Goal: Task Accomplishment & Management: Complete application form

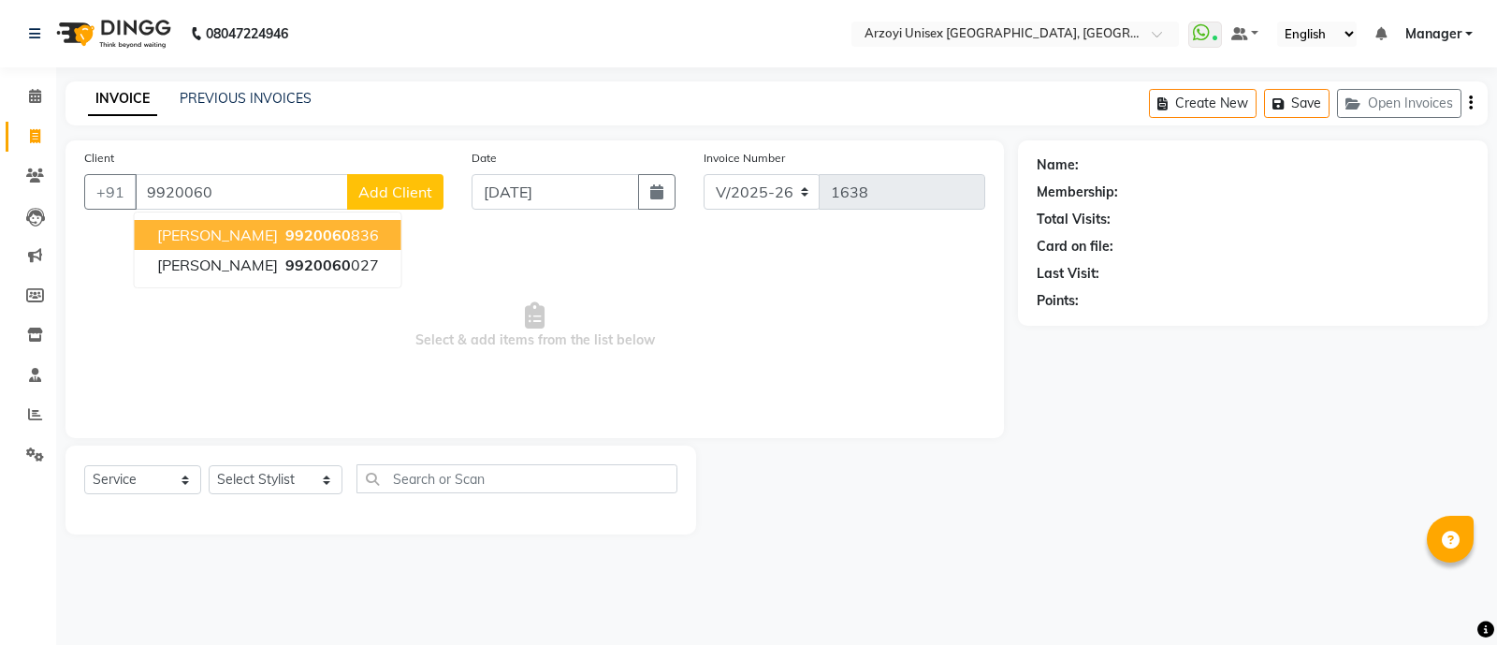
select select "5286"
select select "service"
type input "9"
click at [252, 235] on span "[PERSON_NAME]" at bounding box center [217, 235] width 121 height 19
type input "9819701007"
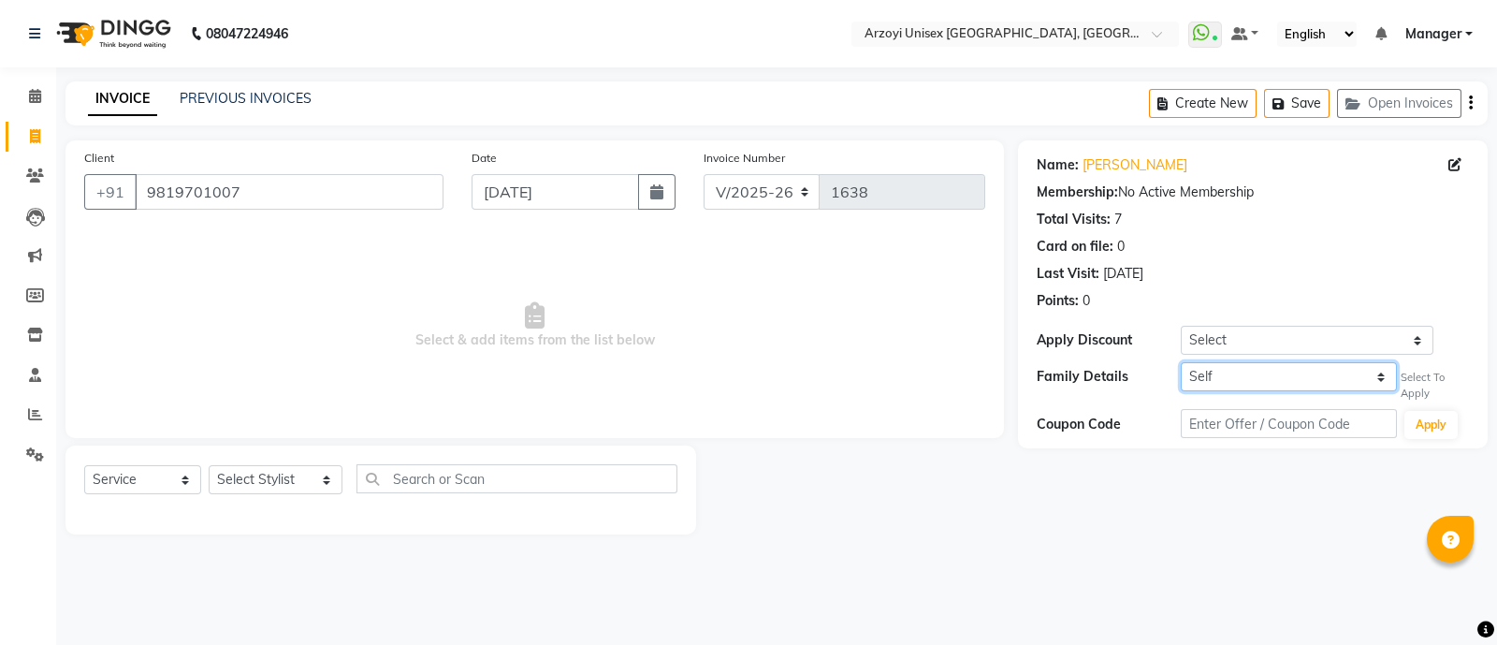
click at [1202, 374] on select "Self [PERSON_NAME]" at bounding box center [1289, 376] width 216 height 29
select select "6541941"
click at [1181, 362] on select "Self [PERSON_NAME]" at bounding box center [1289, 376] width 216 height 29
select select "7: Object"
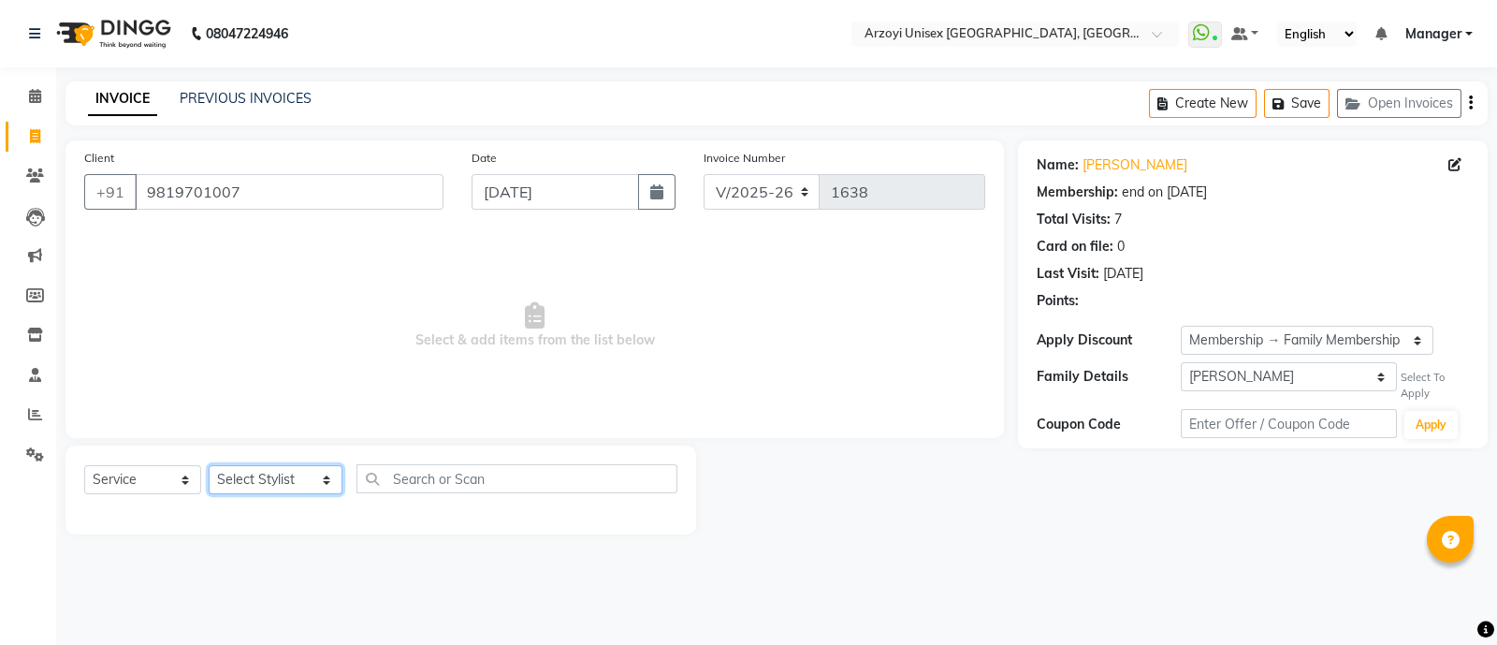
click at [254, 481] on select "Select Stylist [PERSON_NAME] Mohammmed [PERSON_NAME] [PERSON_NAME] [PERSON_NAME…" at bounding box center [276, 479] width 134 height 29
select select "69622"
click at [209, 466] on select "Select Stylist [PERSON_NAME] Mohammmed [PERSON_NAME] [PERSON_NAME] [PERSON_NAME…" at bounding box center [276, 479] width 134 height 29
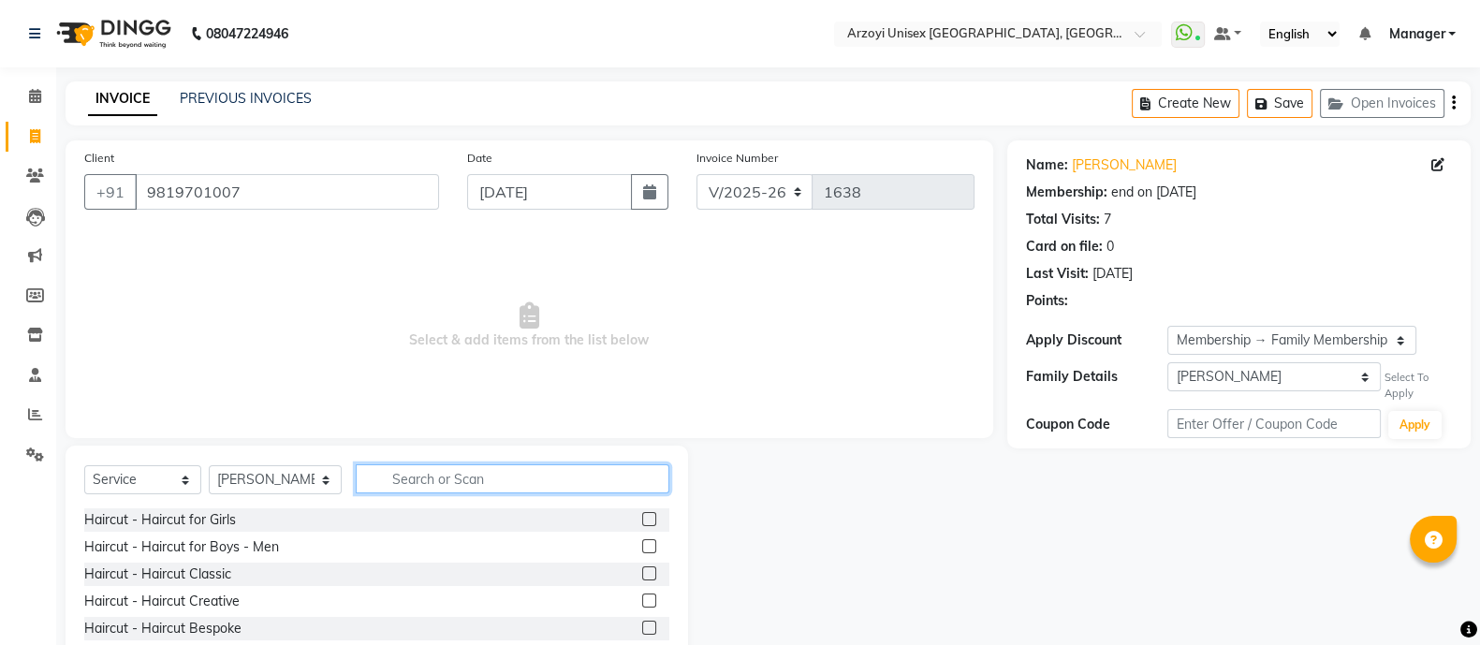
click at [480, 487] on input "text" at bounding box center [513, 478] width 314 height 29
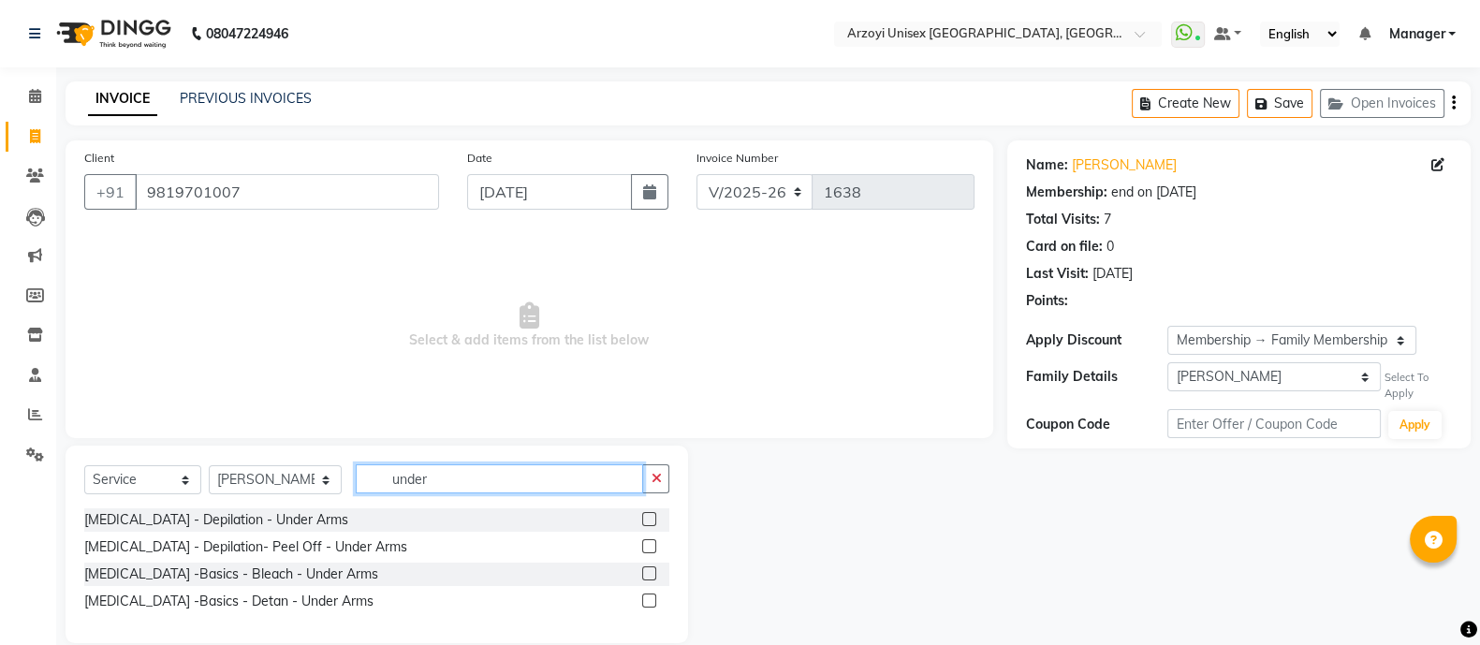
type input "under"
click at [645, 547] on label at bounding box center [649, 546] width 14 height 14
click at [645, 547] on input "checkbox" at bounding box center [648, 547] width 12 height 12
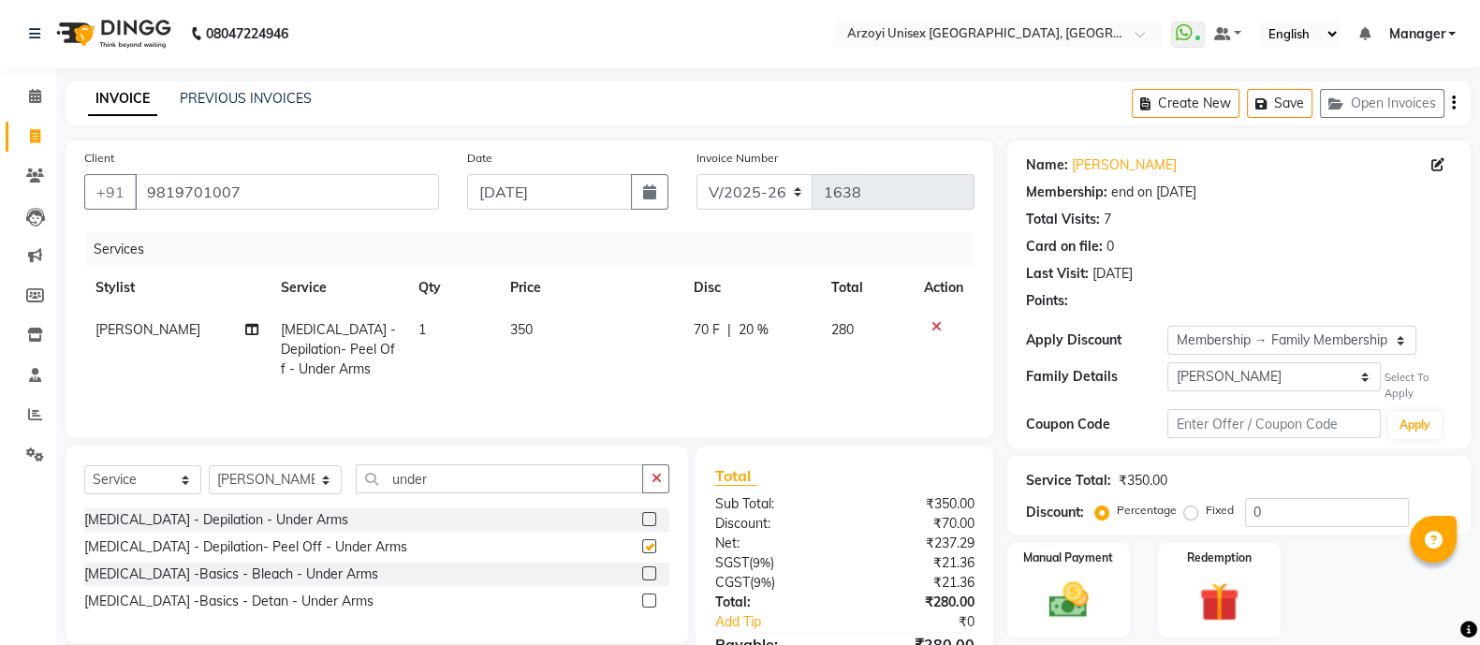
checkbox input "false"
click at [446, 492] on input "under" at bounding box center [499, 478] width 287 height 29
type input "u"
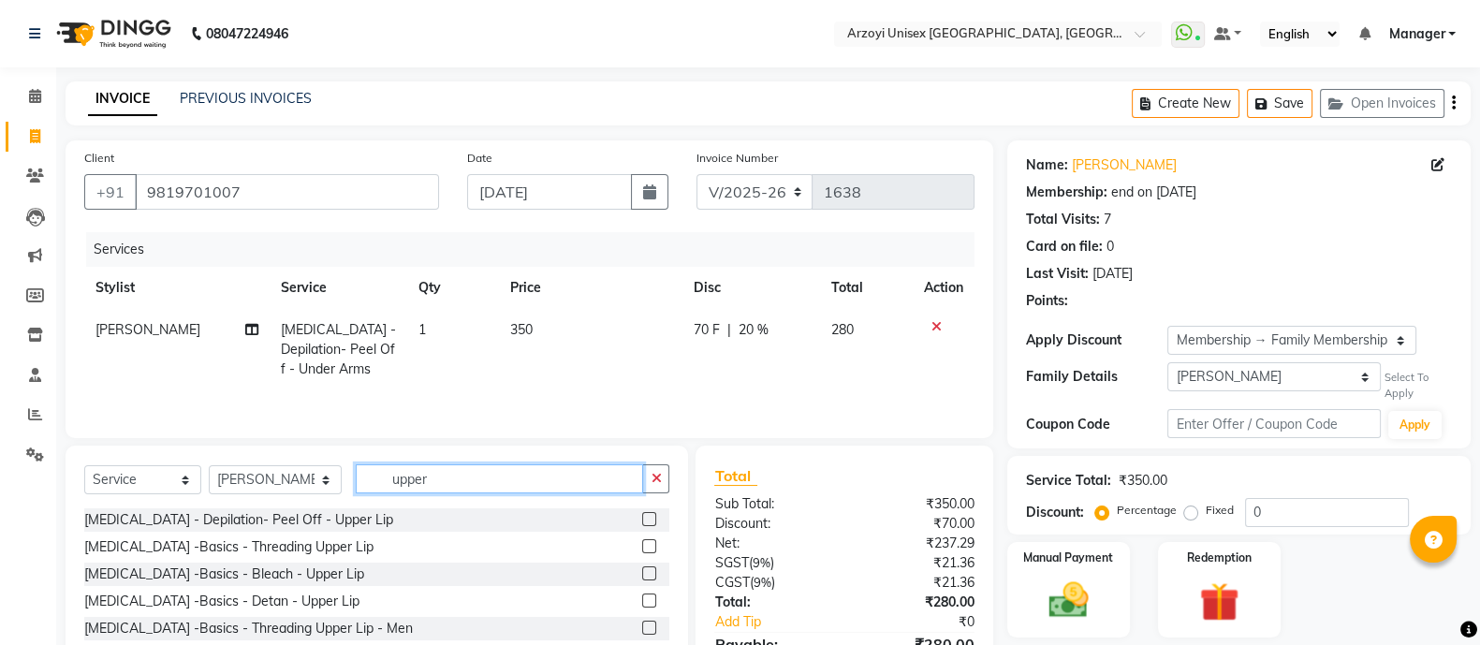
type input "upper"
click at [644, 523] on label at bounding box center [649, 519] width 14 height 14
click at [644, 523] on input "checkbox" at bounding box center [648, 520] width 12 height 12
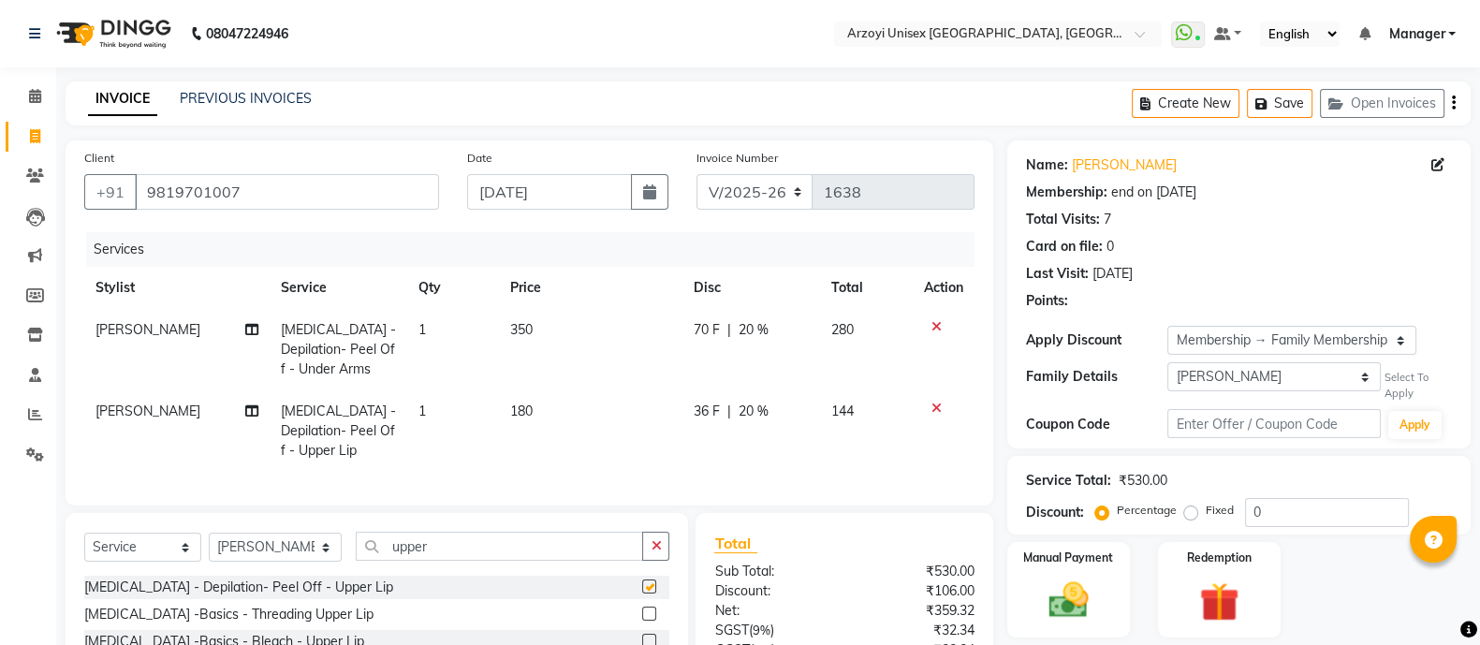
checkbox input "false"
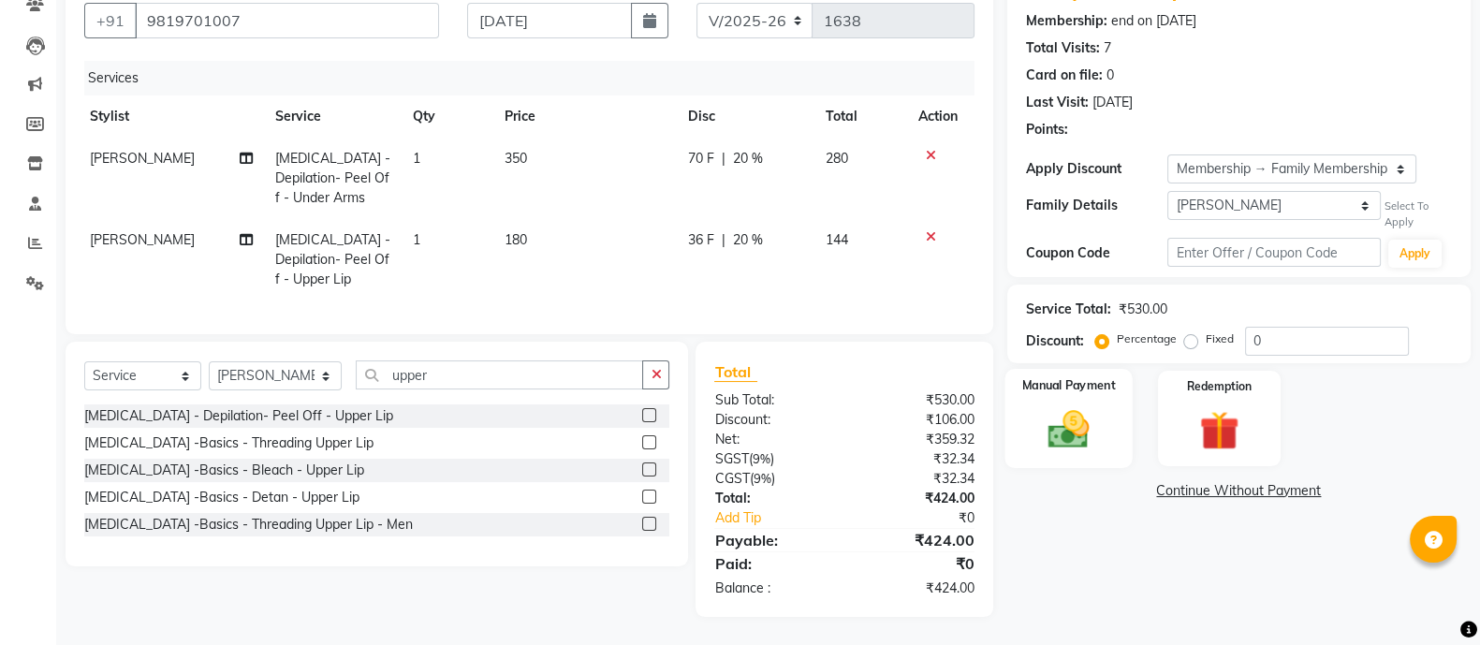
click at [1077, 405] on img at bounding box center [1068, 428] width 66 height 47
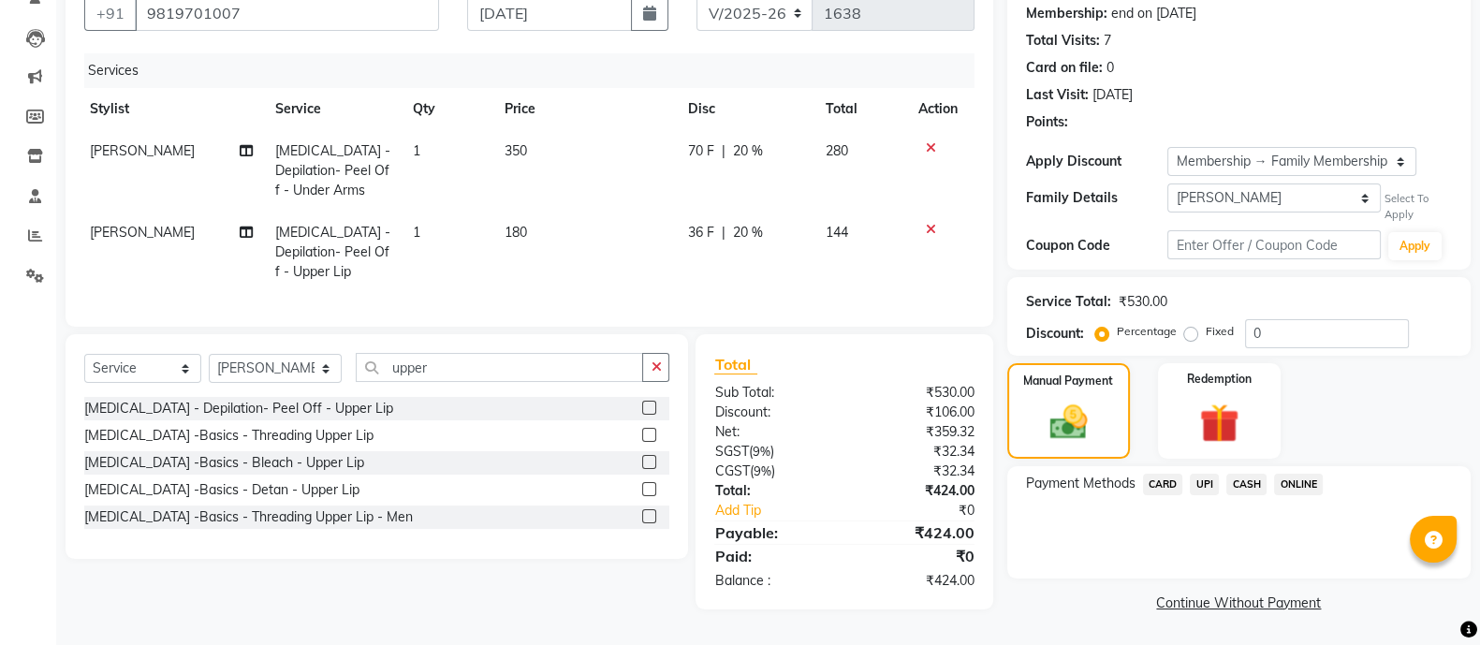
click at [1292, 475] on span "ONLINE" at bounding box center [1298, 485] width 49 height 22
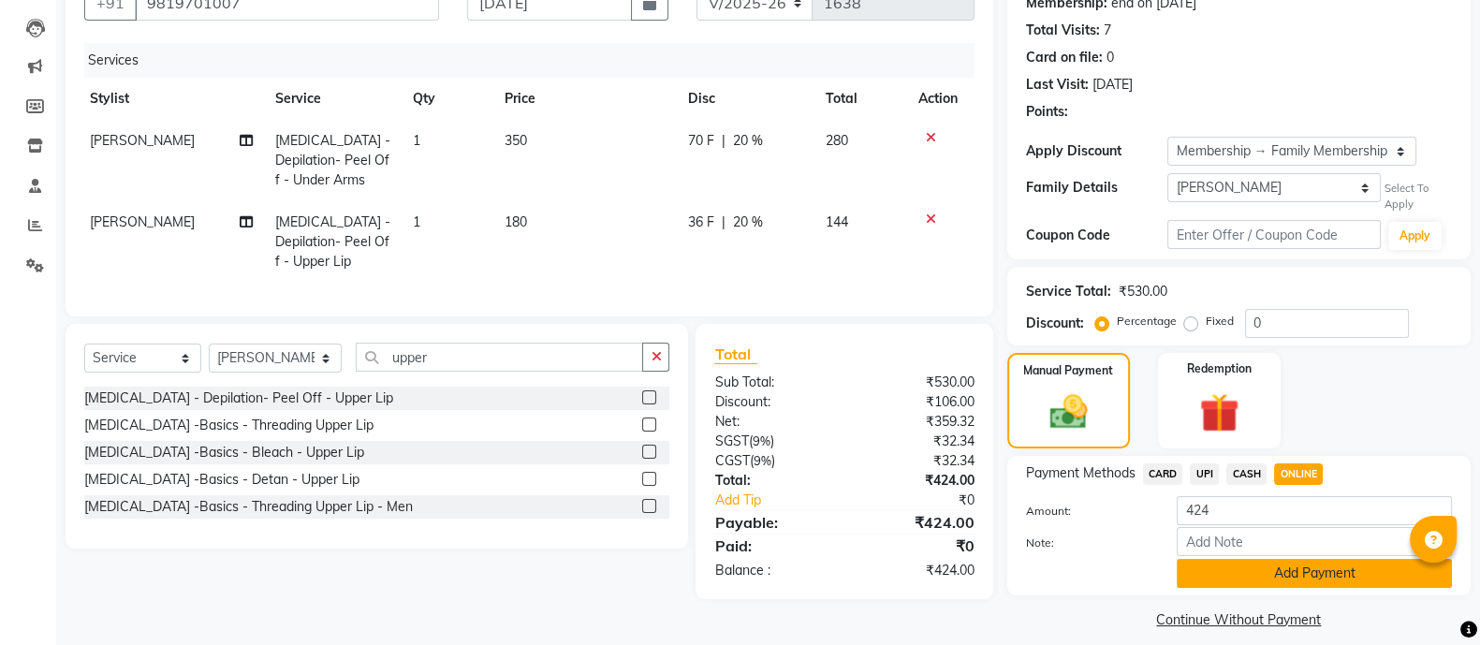
click at [1258, 577] on button "Add Payment" at bounding box center [1313, 573] width 275 height 29
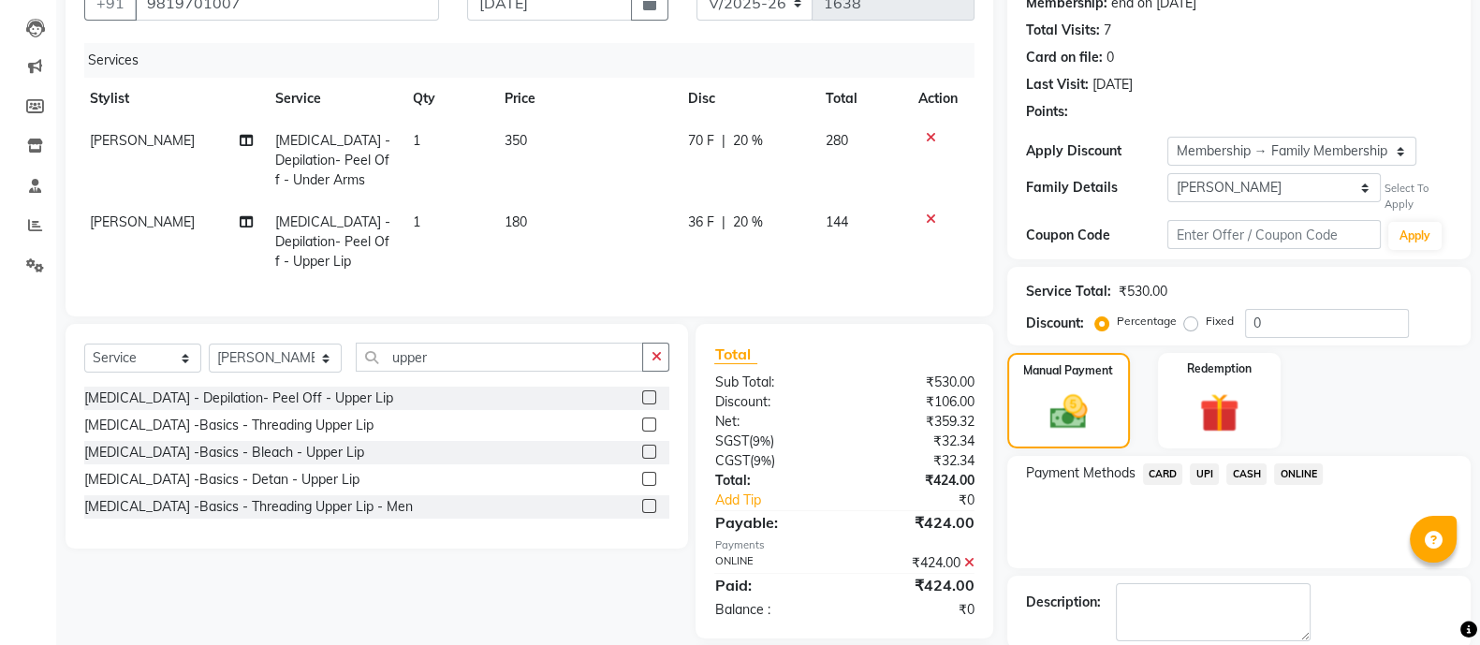
scroll to position [323, 0]
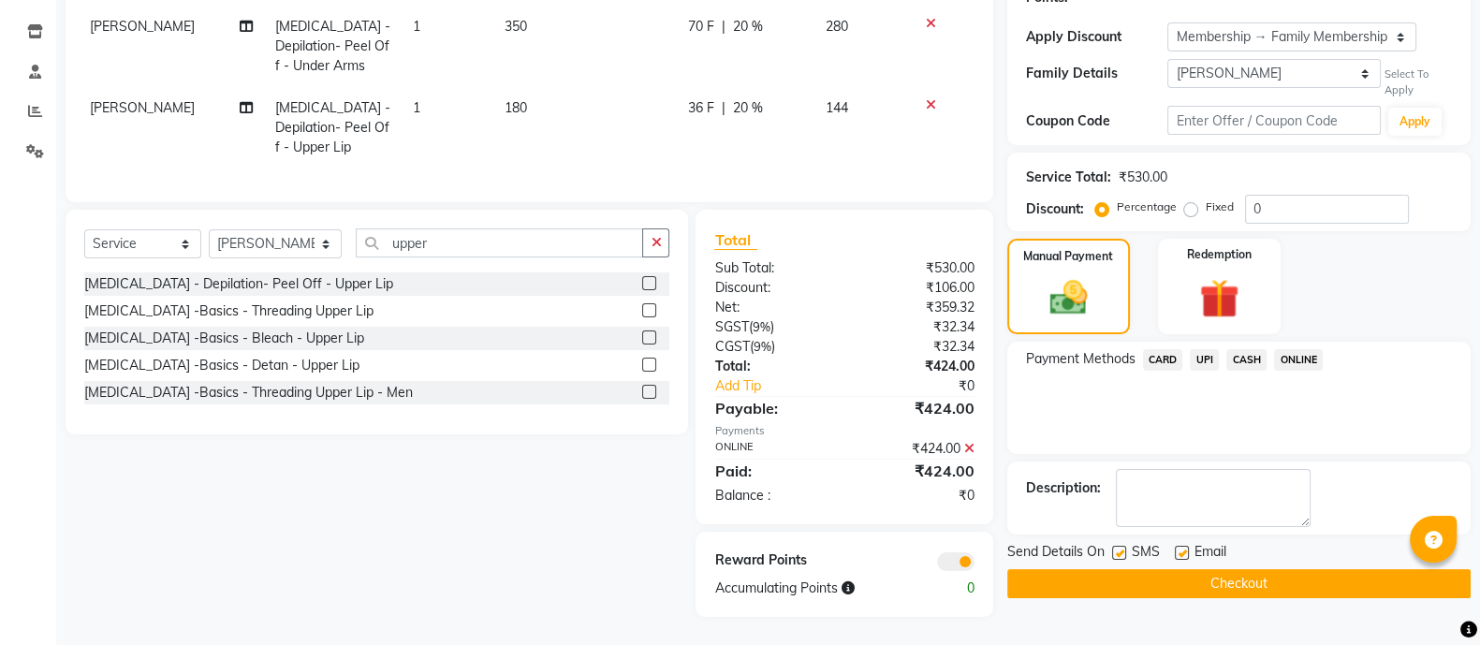
click at [1202, 574] on button "Checkout" at bounding box center [1238, 583] width 463 height 29
